Goal: Transaction & Acquisition: Download file/media

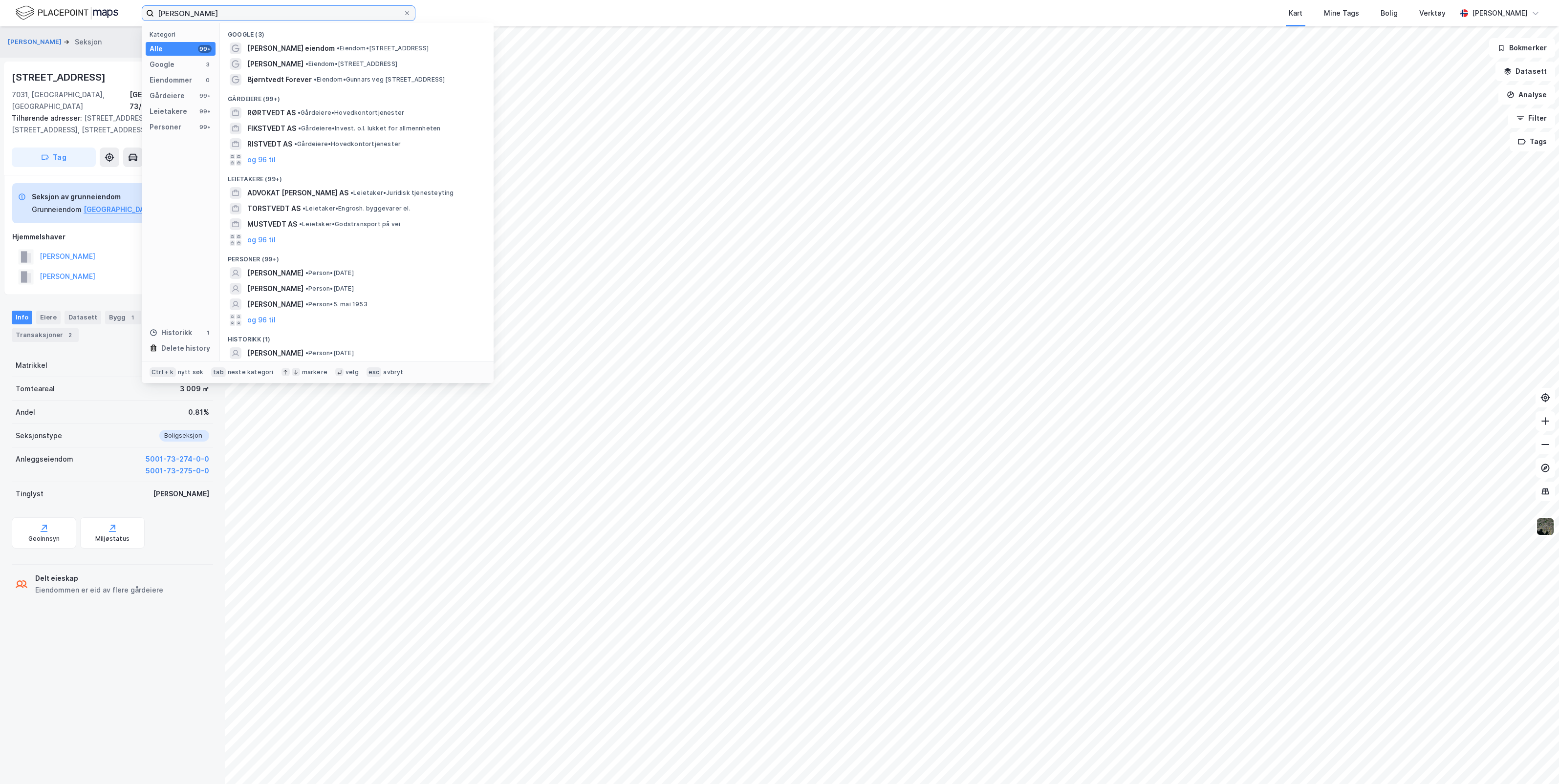
click at [339, 10] on input "[PERSON_NAME]" at bounding box center [278, 13] width 249 height 15
click at [404, 14] on icon at bounding box center [407, 13] width 6 height 6
click at [403, 14] on input "[PERSON_NAME]" at bounding box center [278, 13] width 249 height 15
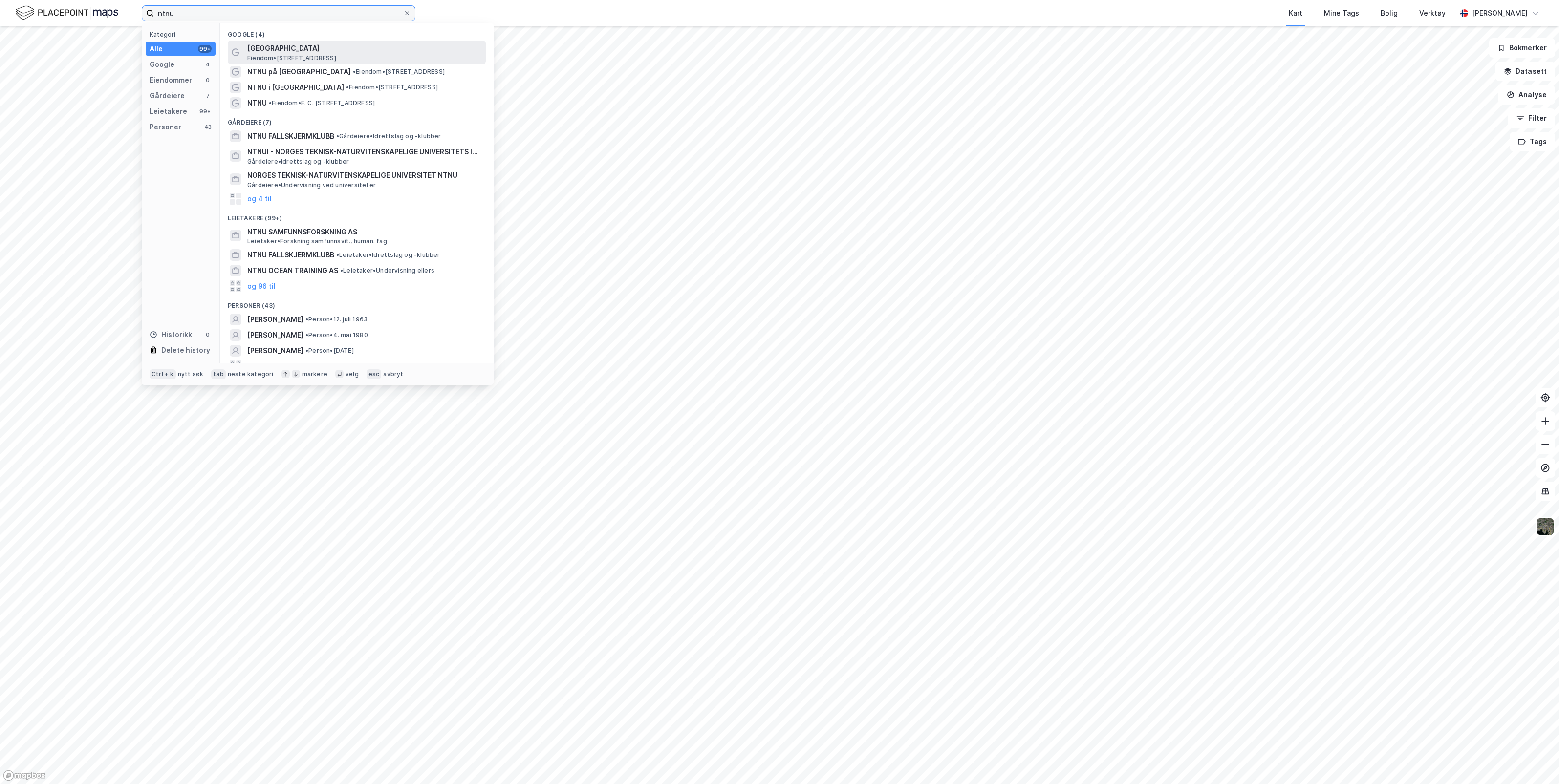
type input "ntnu"
click at [347, 44] on span "[GEOGRAPHIC_DATA]" at bounding box center [365, 48] width 235 height 11
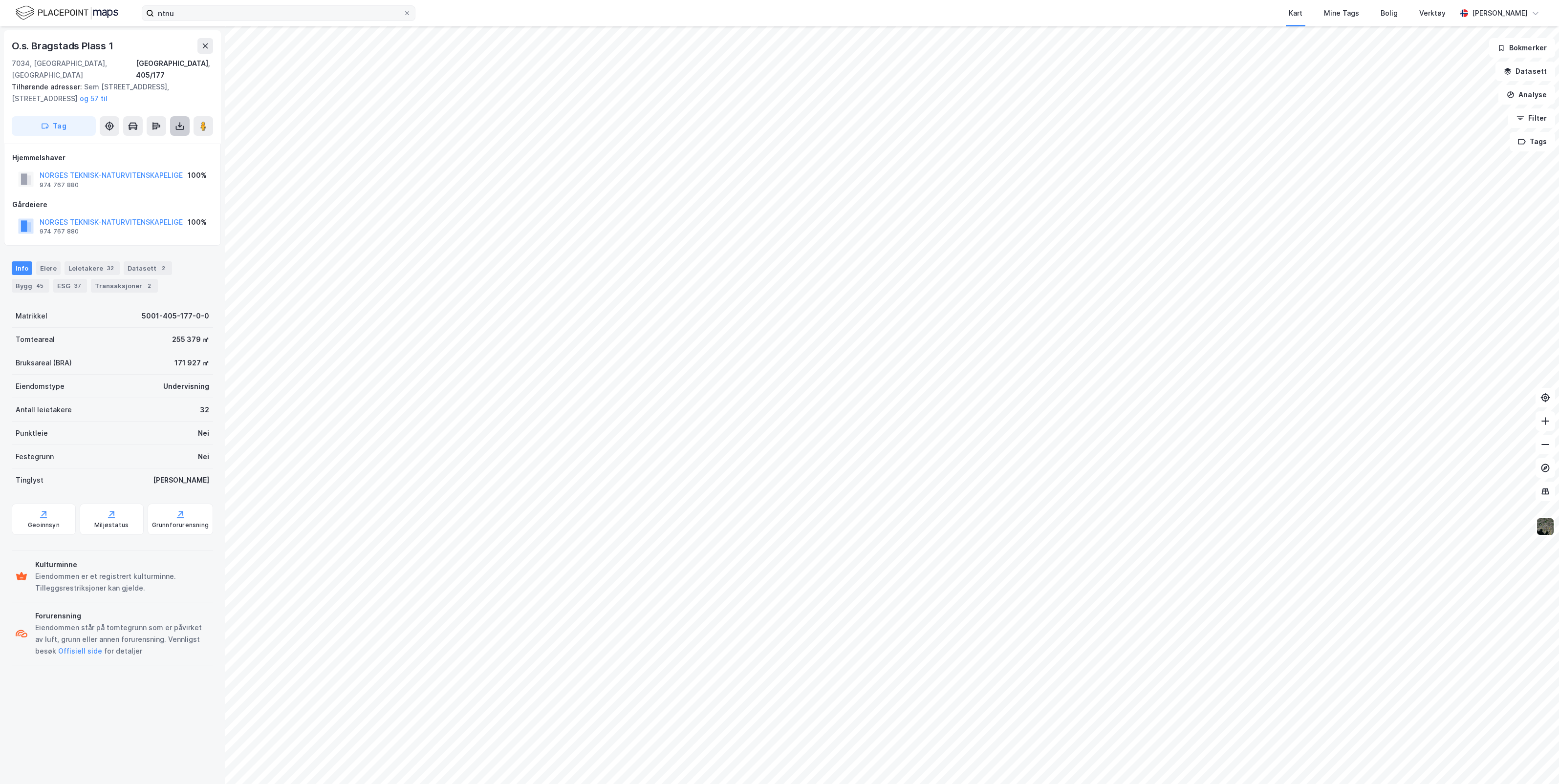
click at [179, 125] on icon at bounding box center [180, 126] width 4 height 2
click at [140, 142] on div "Last ned grunnbok" at bounding box center [131, 145] width 57 height 8
click at [154, 157] on div "Last ned matrikkelrapport" at bounding box center [143, 161] width 80 height 8
